Goal: Transaction & Acquisition: Subscribe to service/newsletter

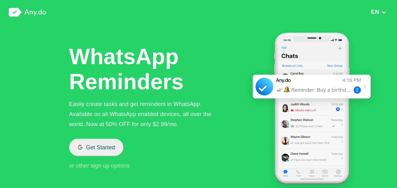
click at [105, 149] on button "Get Started" at bounding box center [96, 146] width 54 height 17
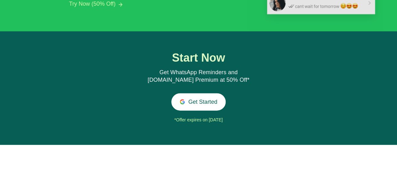
scroll to position [687, 0]
